Goal: Task Accomplishment & Management: Use online tool/utility

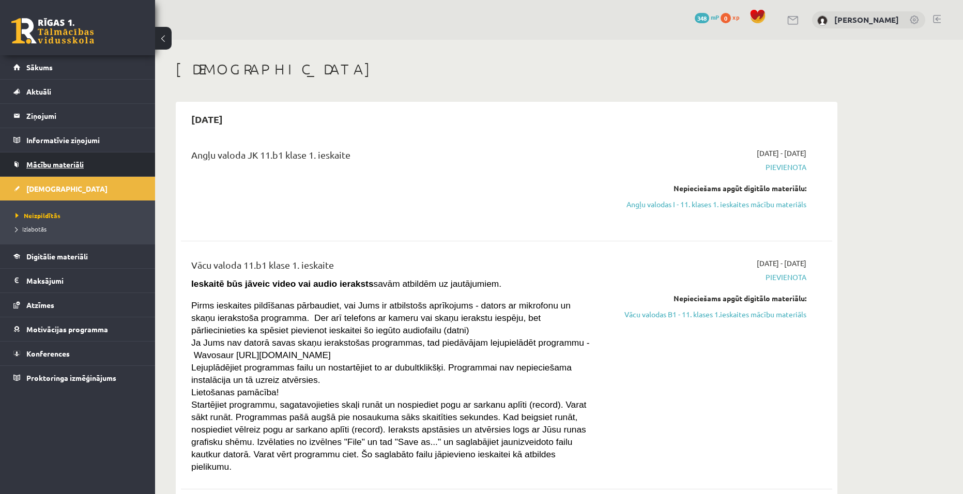
scroll to position [2896, 0]
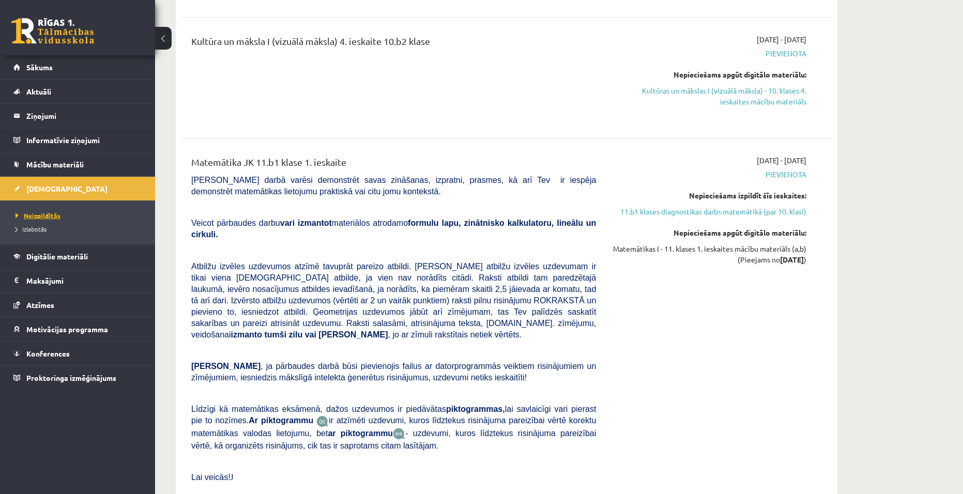
click at [42, 218] on span "Neizpildītās" at bounding box center [38, 216] width 45 height 8
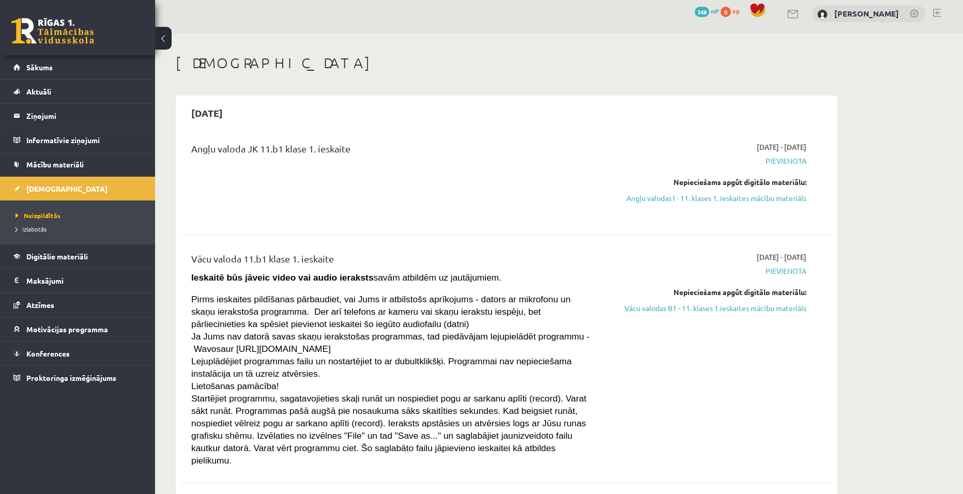
scroll to position [0, 0]
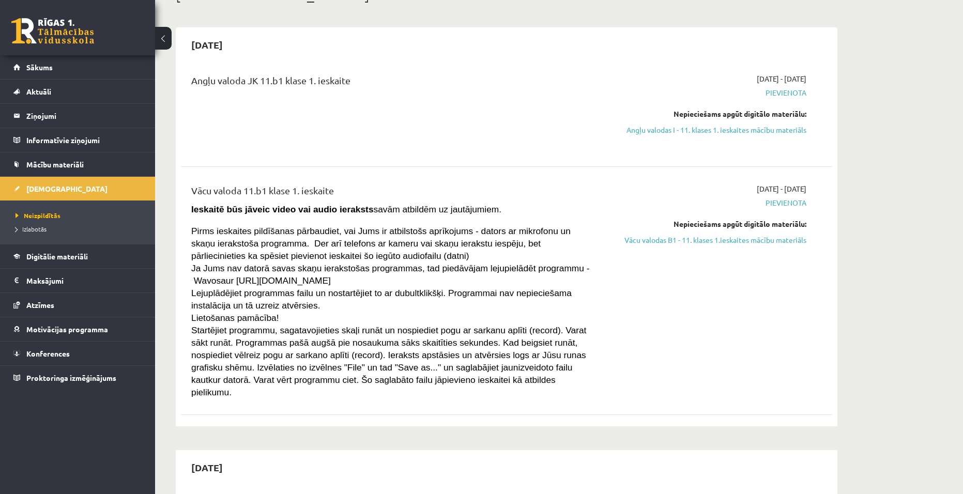
scroll to position [103, 0]
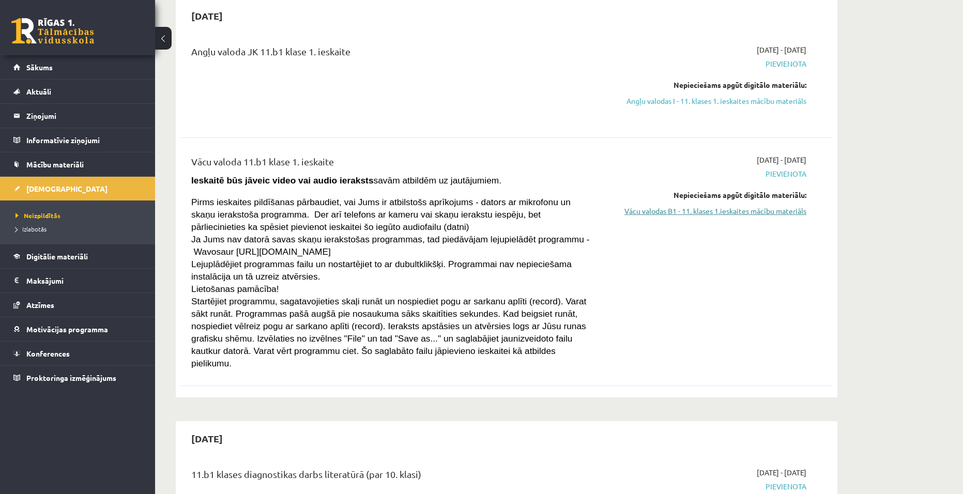
click at [655, 213] on link "Vācu valodas B1 - 11. klases 1.ieskaites mācību materiāls" at bounding box center [709, 211] width 195 height 11
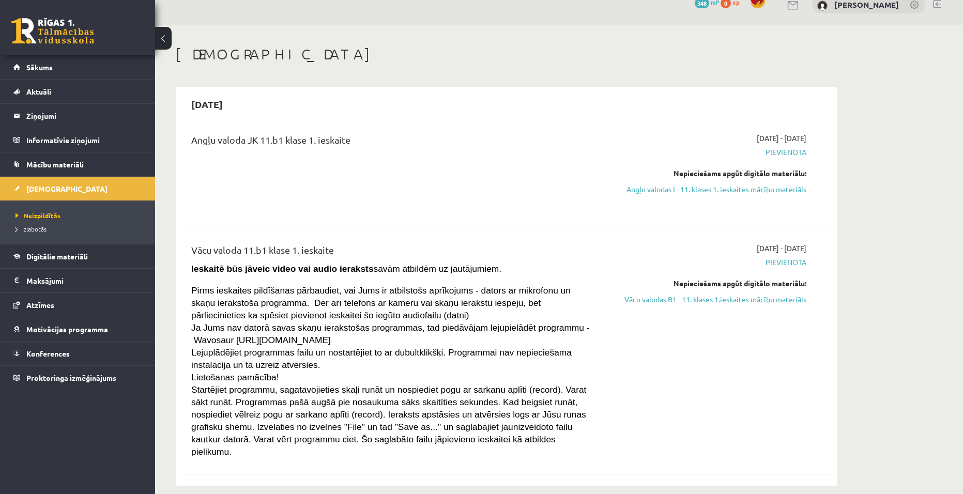
scroll to position [0, 0]
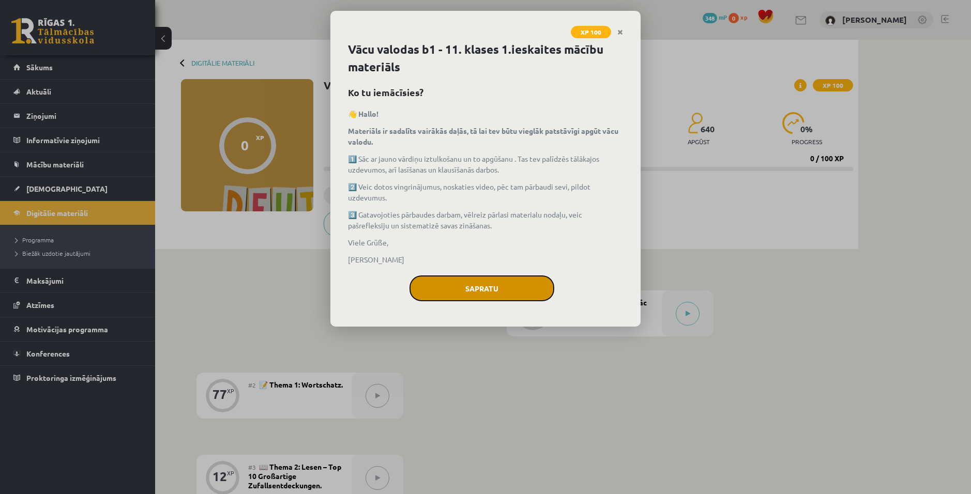
click at [465, 286] on button "Sapratu" at bounding box center [482, 289] width 145 height 26
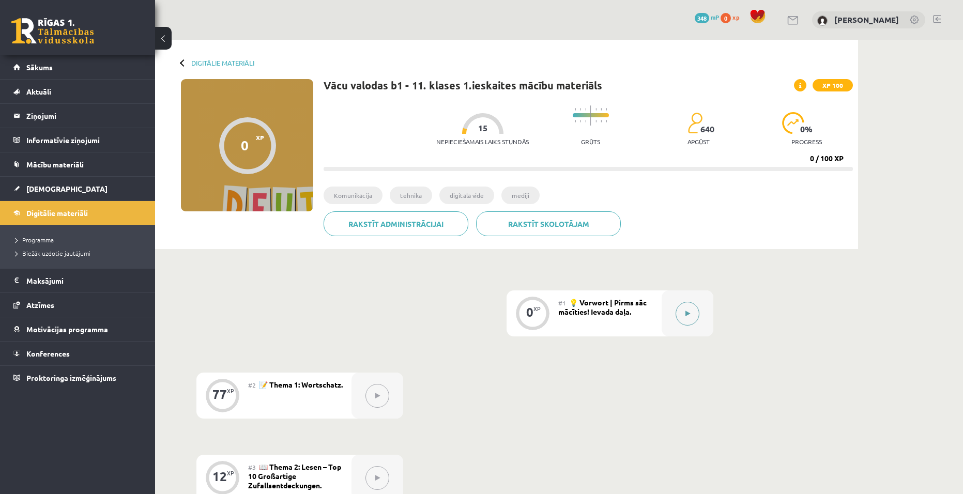
click at [690, 317] on icon at bounding box center [688, 314] width 5 height 6
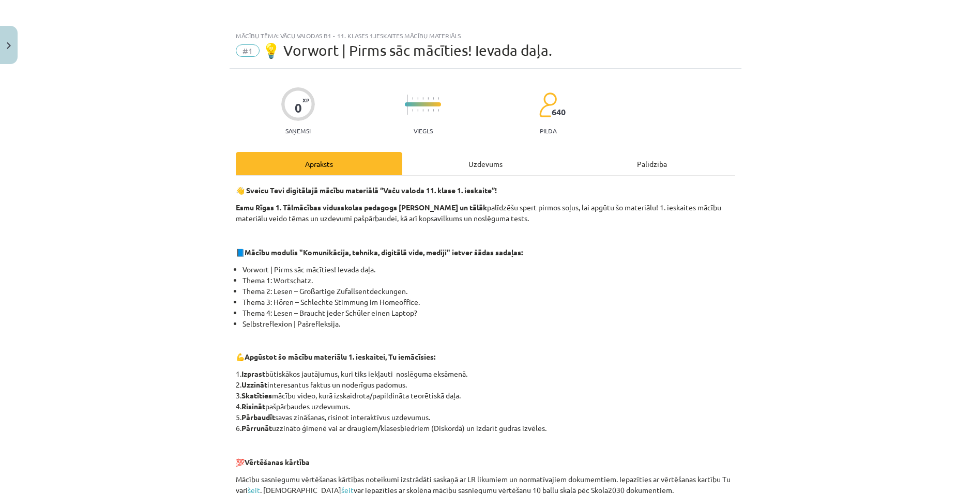
click at [479, 167] on div "Uzdevums" at bounding box center [485, 163] width 167 height 23
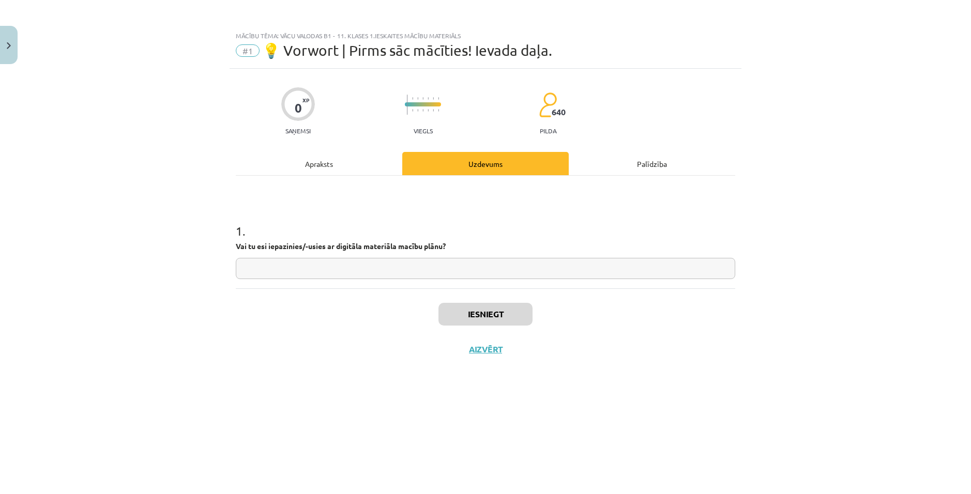
click at [360, 269] on input "text" at bounding box center [486, 268] width 500 height 21
click at [622, 166] on div "Palīdzība" at bounding box center [652, 163] width 167 height 23
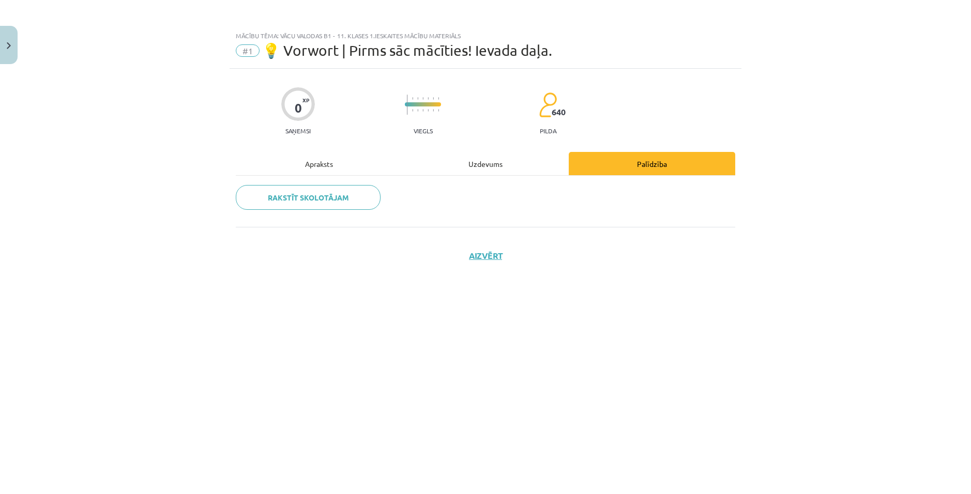
click at [480, 165] on div "Uzdevums" at bounding box center [485, 163] width 167 height 23
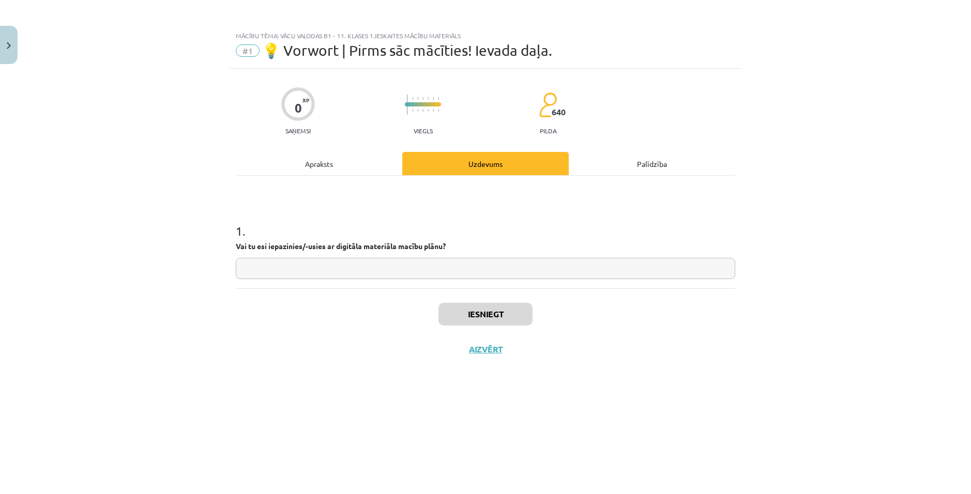
click at [330, 169] on div "Apraksts" at bounding box center [319, 163] width 167 height 23
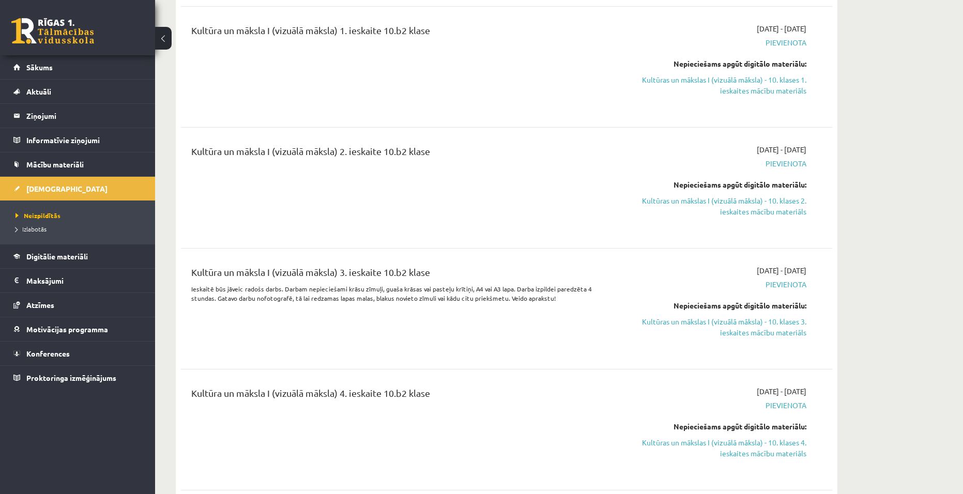
scroll to position [2327, 0]
